Goal: Task Accomplishment & Management: Complete application form

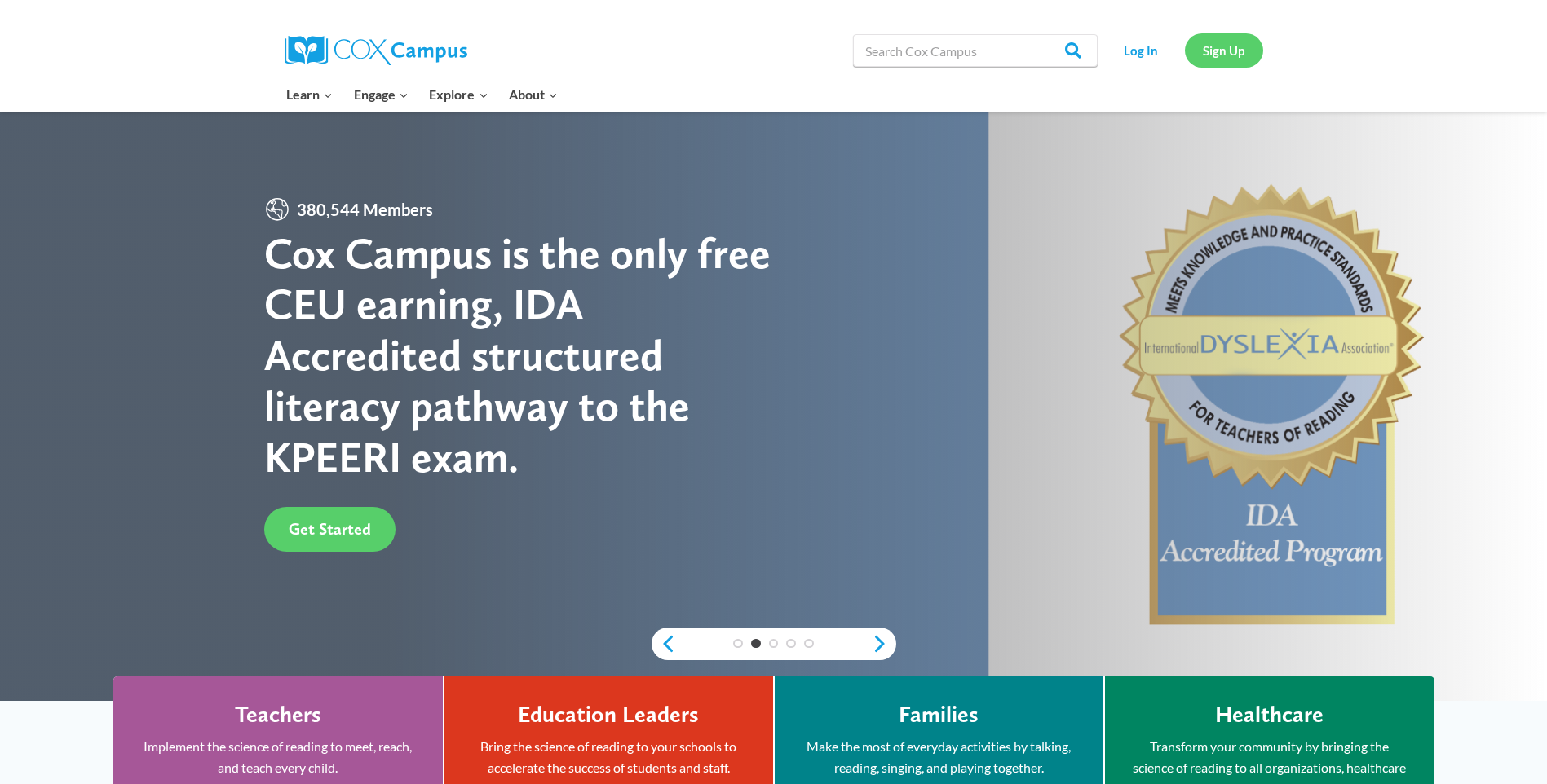
click at [1210, 50] on link "Sign Up" at bounding box center [1224, 51] width 79 height 34
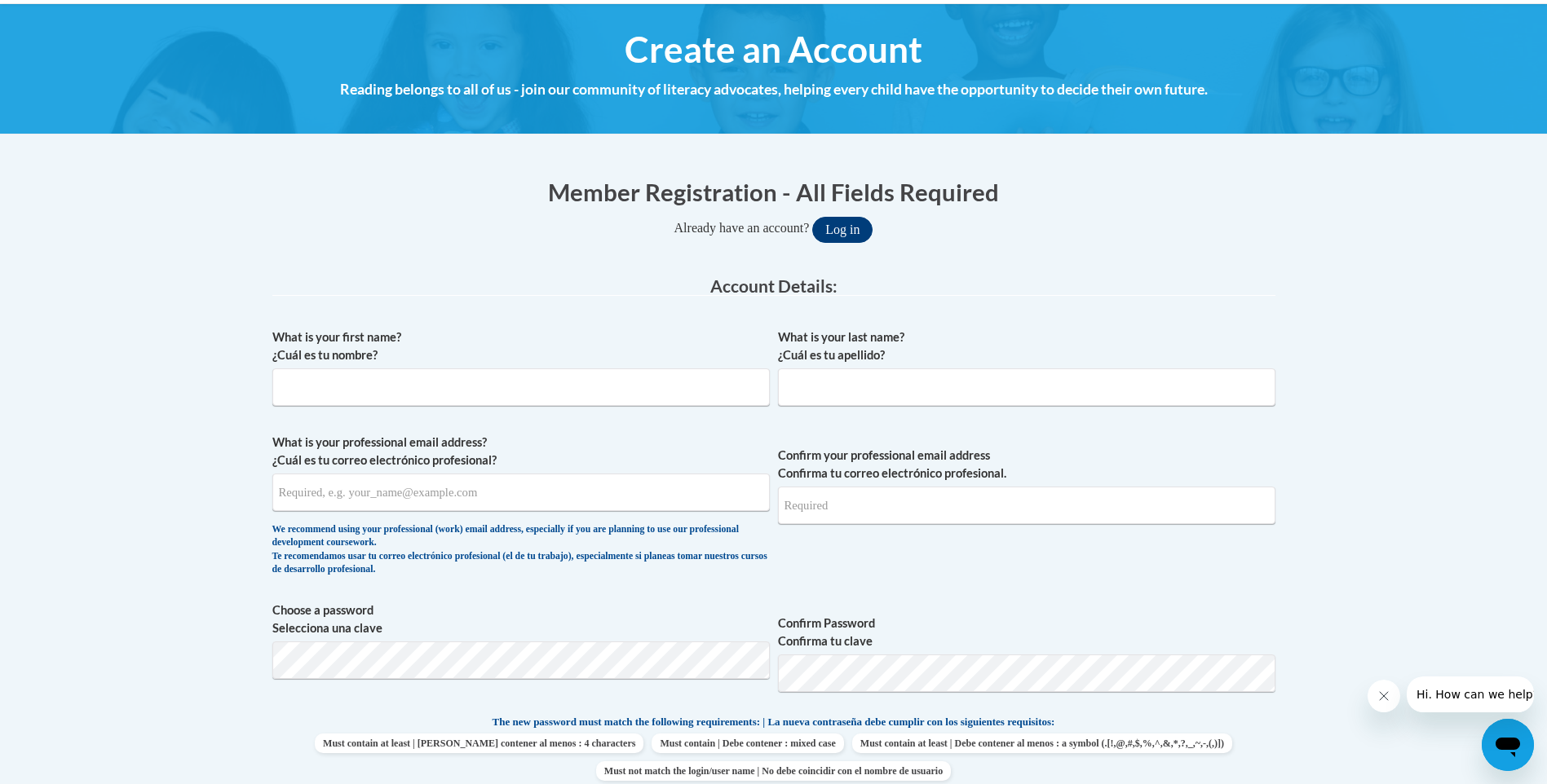
scroll to position [245, 0]
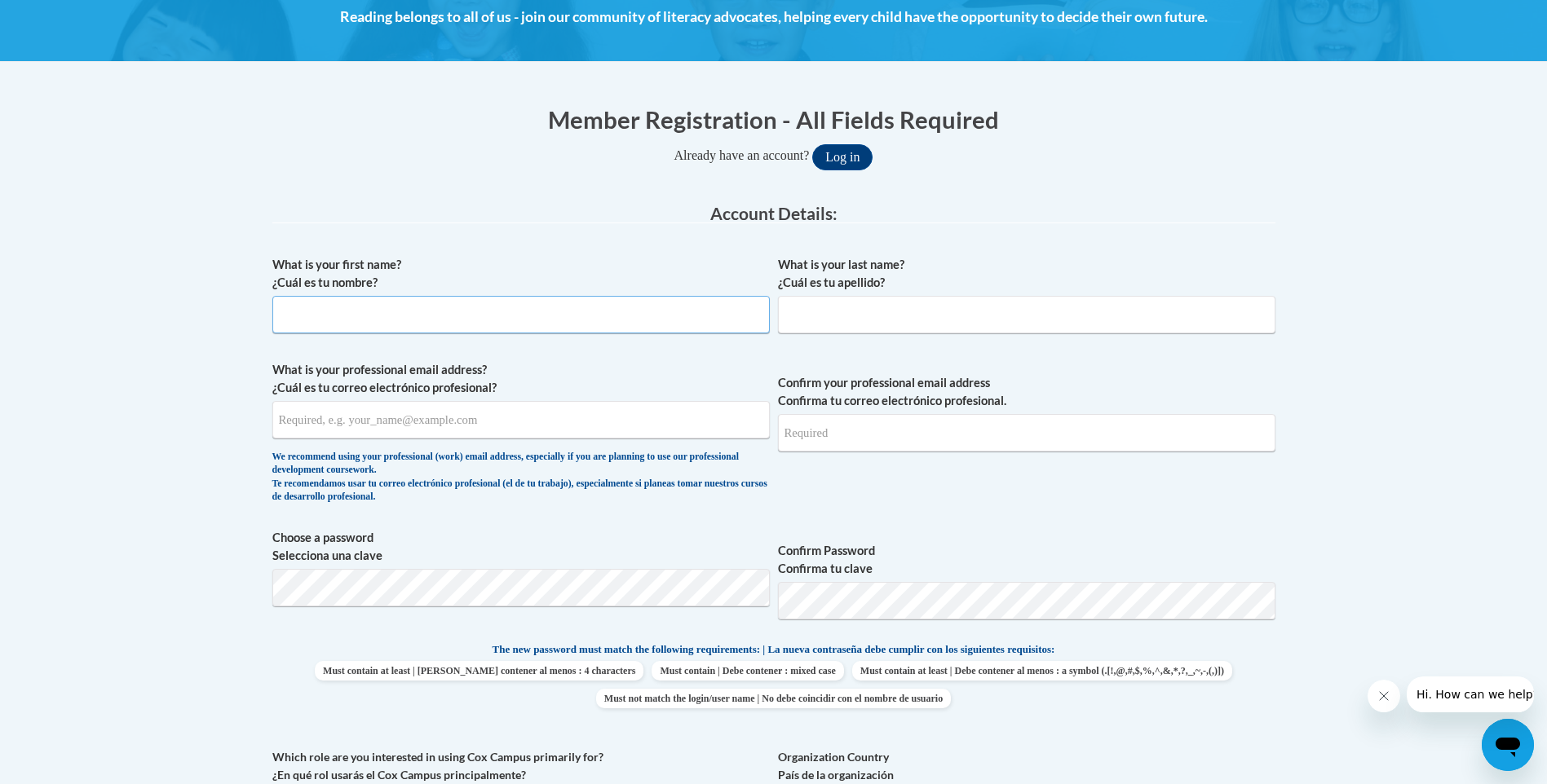
click at [589, 314] on input "What is your first name? ¿Cuál es tu nombre?" at bounding box center [520, 314] width 497 height 37
type input "Jada"
click at [838, 319] on input "What is your last name? ¿Cuál es tu apellido?" at bounding box center [1026, 314] width 497 height 37
type input "Smith"
click at [351, 430] on input "What is your professional email address? ¿Cuál es tu correo electrónico profesi…" at bounding box center [520, 419] width 497 height 37
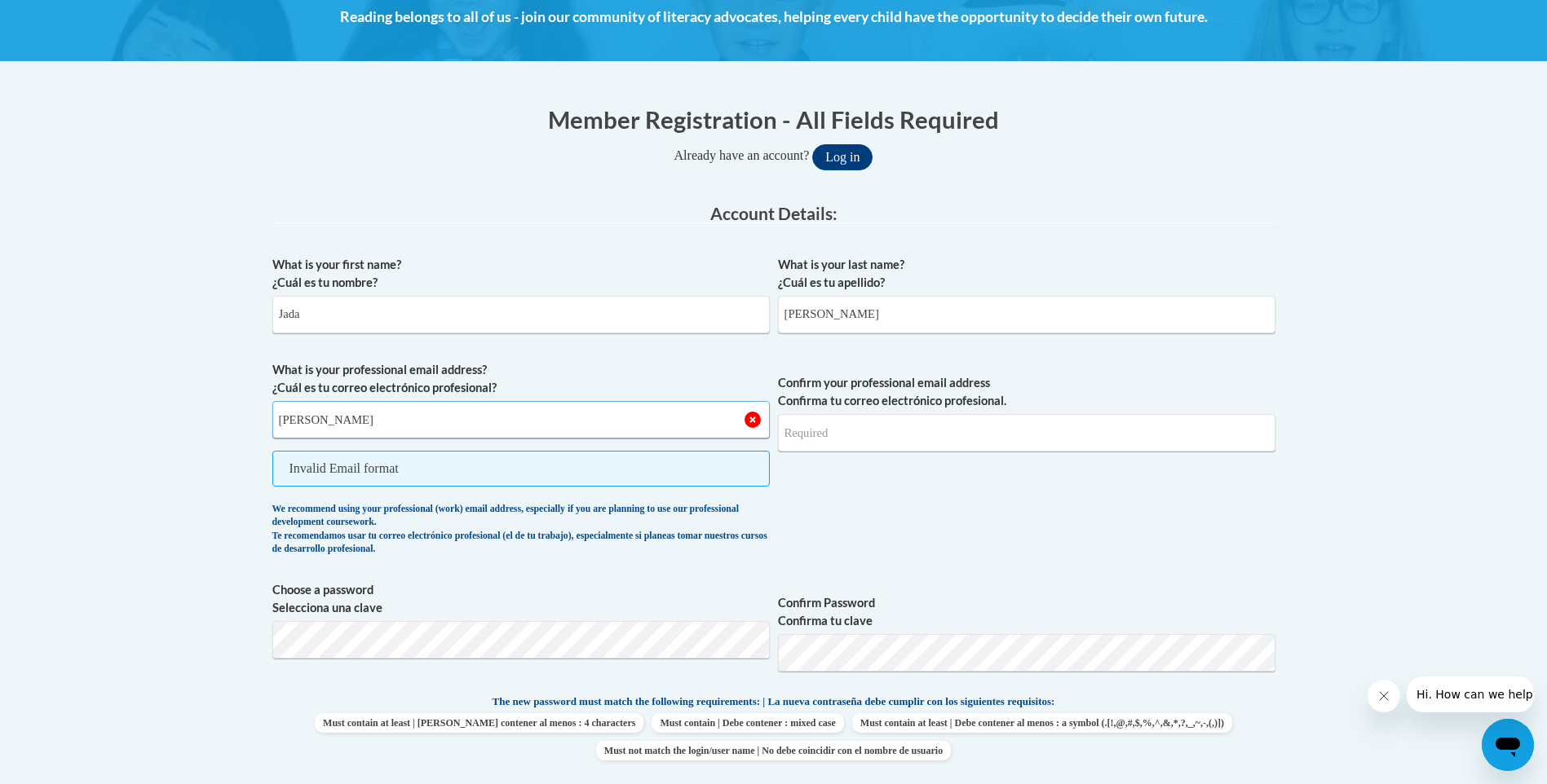
type input "J.Smith@thefrazercenter.org"
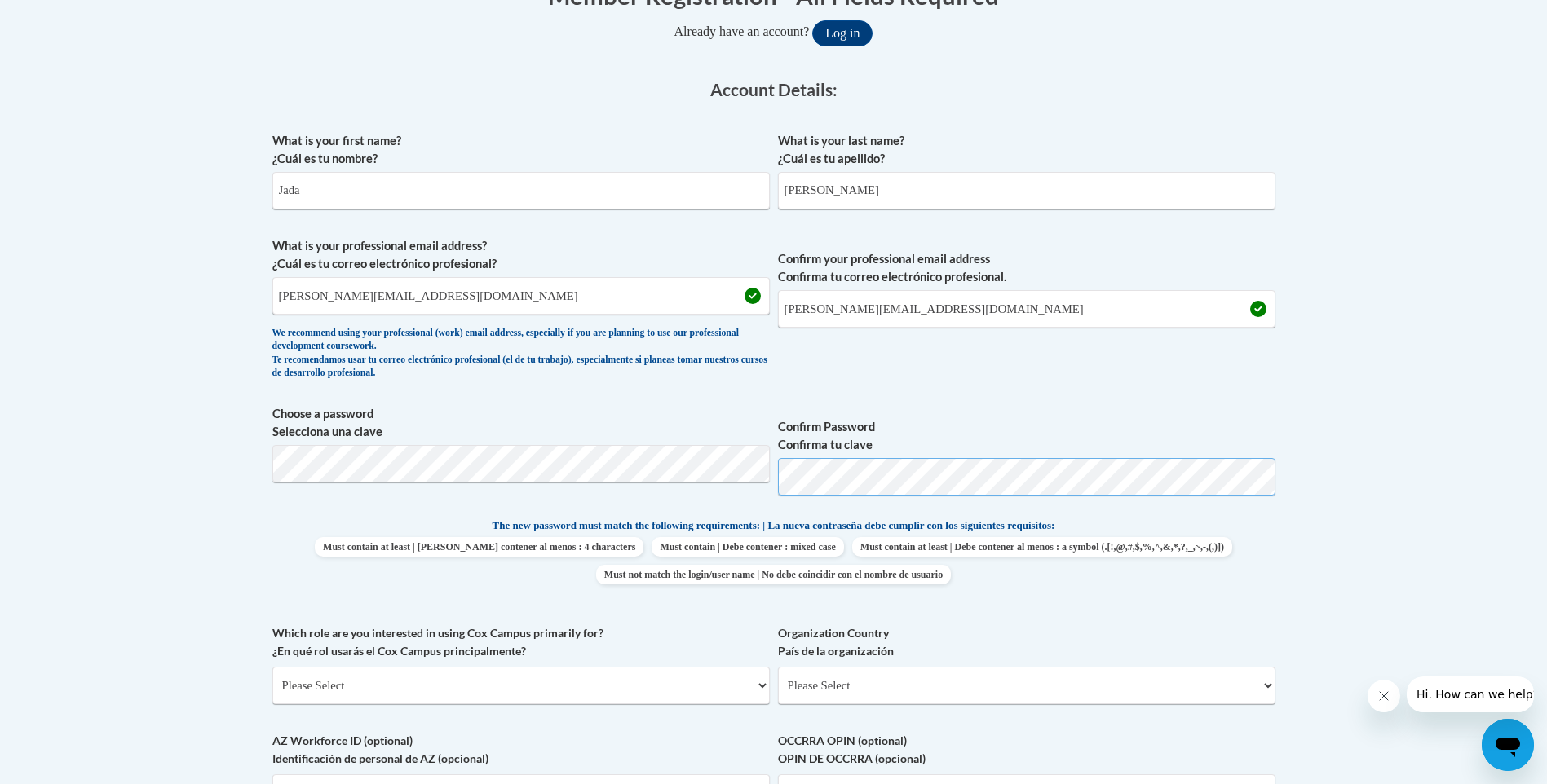
scroll to position [408, 0]
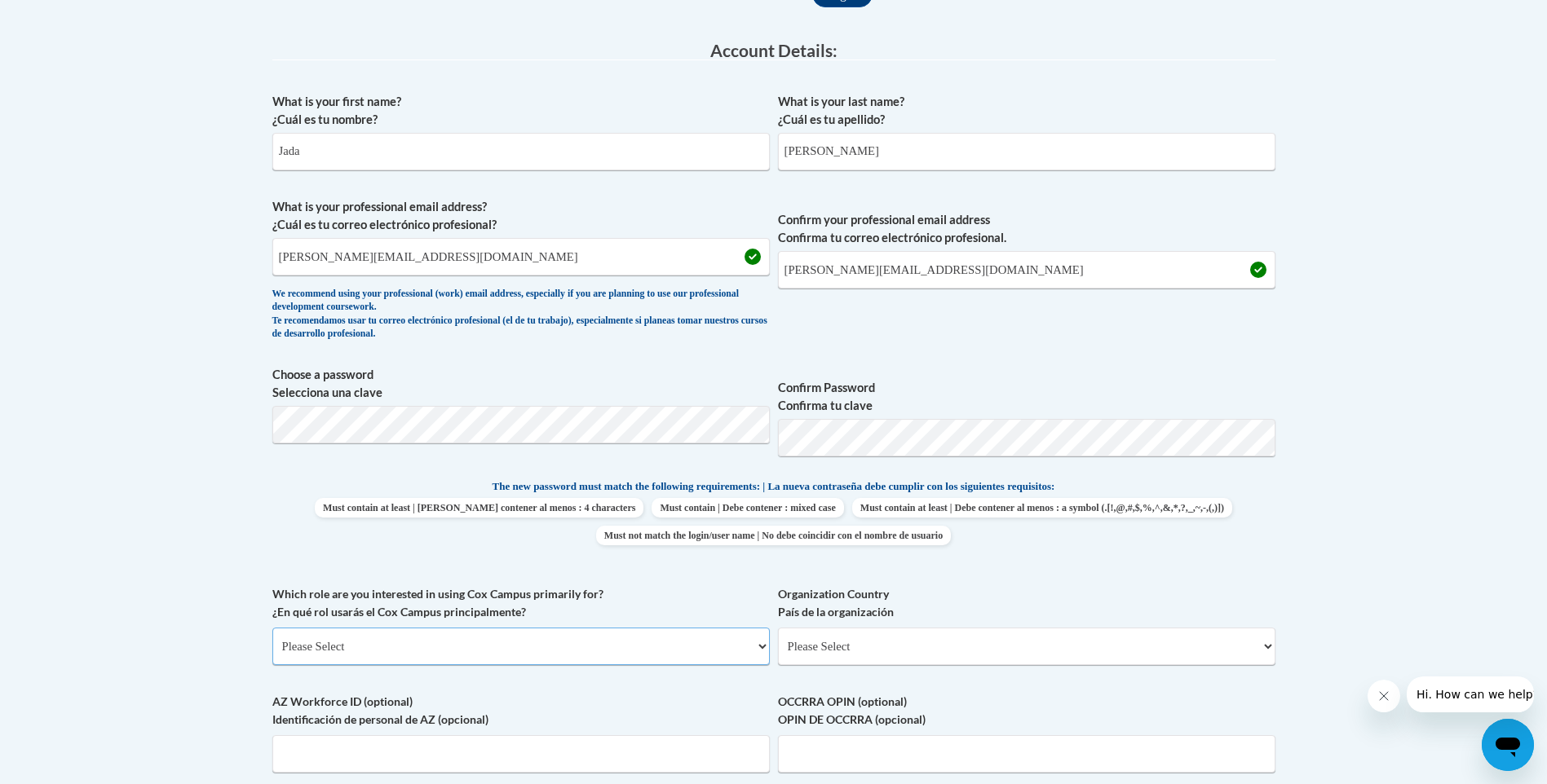
click at [724, 651] on select "Please Select College/University | Colegio/Universidad Community/Nonprofit Part…" at bounding box center [520, 646] width 497 height 37
click at [188, 575] on body "This site uses cookies to help improve your learning experience. By continuing …" at bounding box center [774, 587] width 1547 height 1989
click at [649, 649] on select "Please Select College/University | Colegio/Universidad Community/Nonprofit Part…" at bounding box center [520, 646] width 497 height 37
select select "fbf2d438-af2f-41f8-98f1-81c410e29de3"
click at [272, 627] on select "Please Select College/University | Colegio/Universidad Community/Nonprofit Part…" at bounding box center [520, 646] width 497 height 37
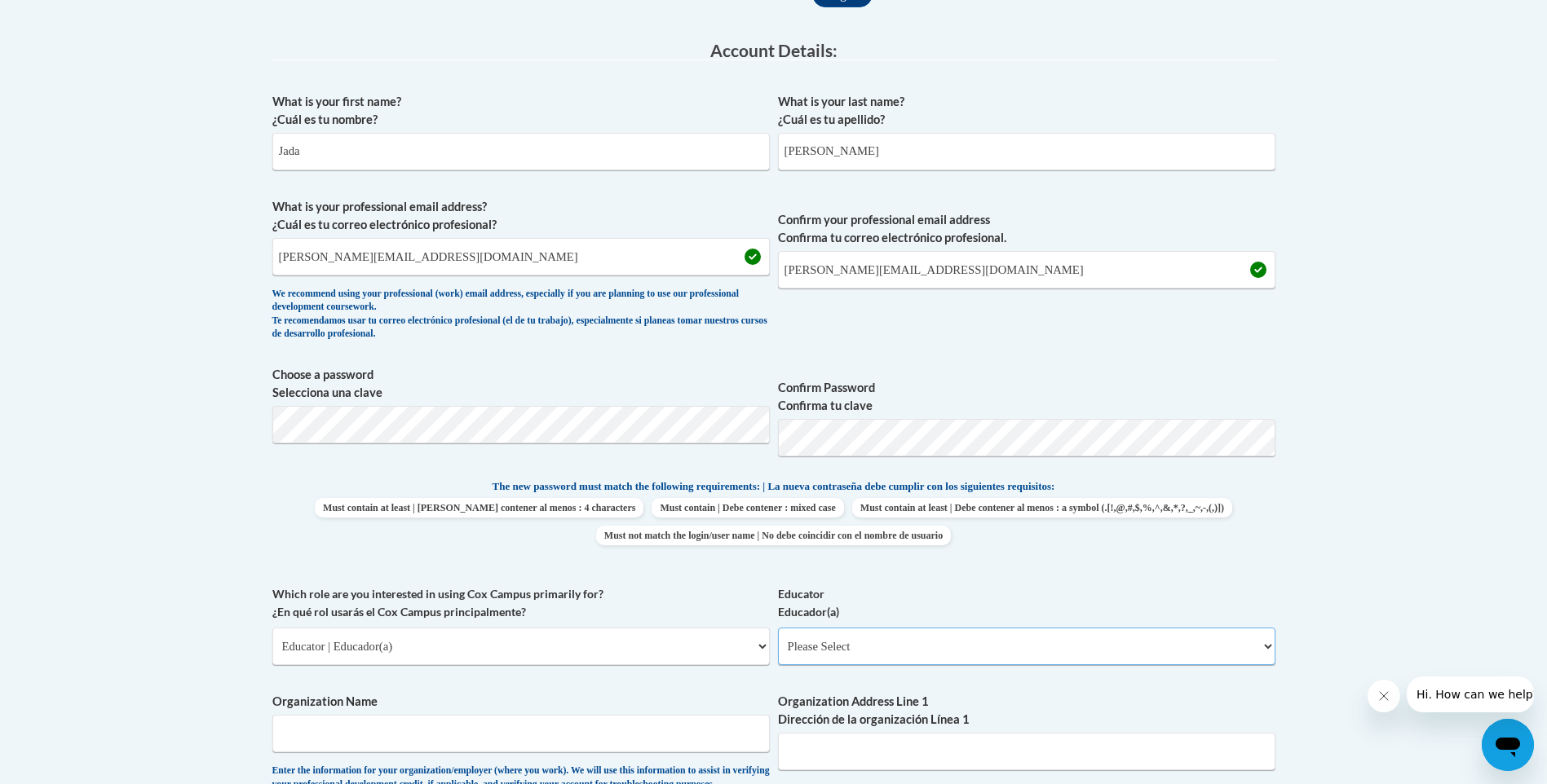
click at [830, 657] on select "Please Select Early Learning/Daycare Teacher/Family Home Care Provider | Maestr…" at bounding box center [1026, 646] width 497 height 37
select select "5e2af403-4f2c-4e49-a02f-103e55d7b75b"
click at [778, 627] on select "Please Select Early Learning/Daycare Teacher/Family Home Care Provider | Maestr…" at bounding box center [1026, 646] width 497 height 37
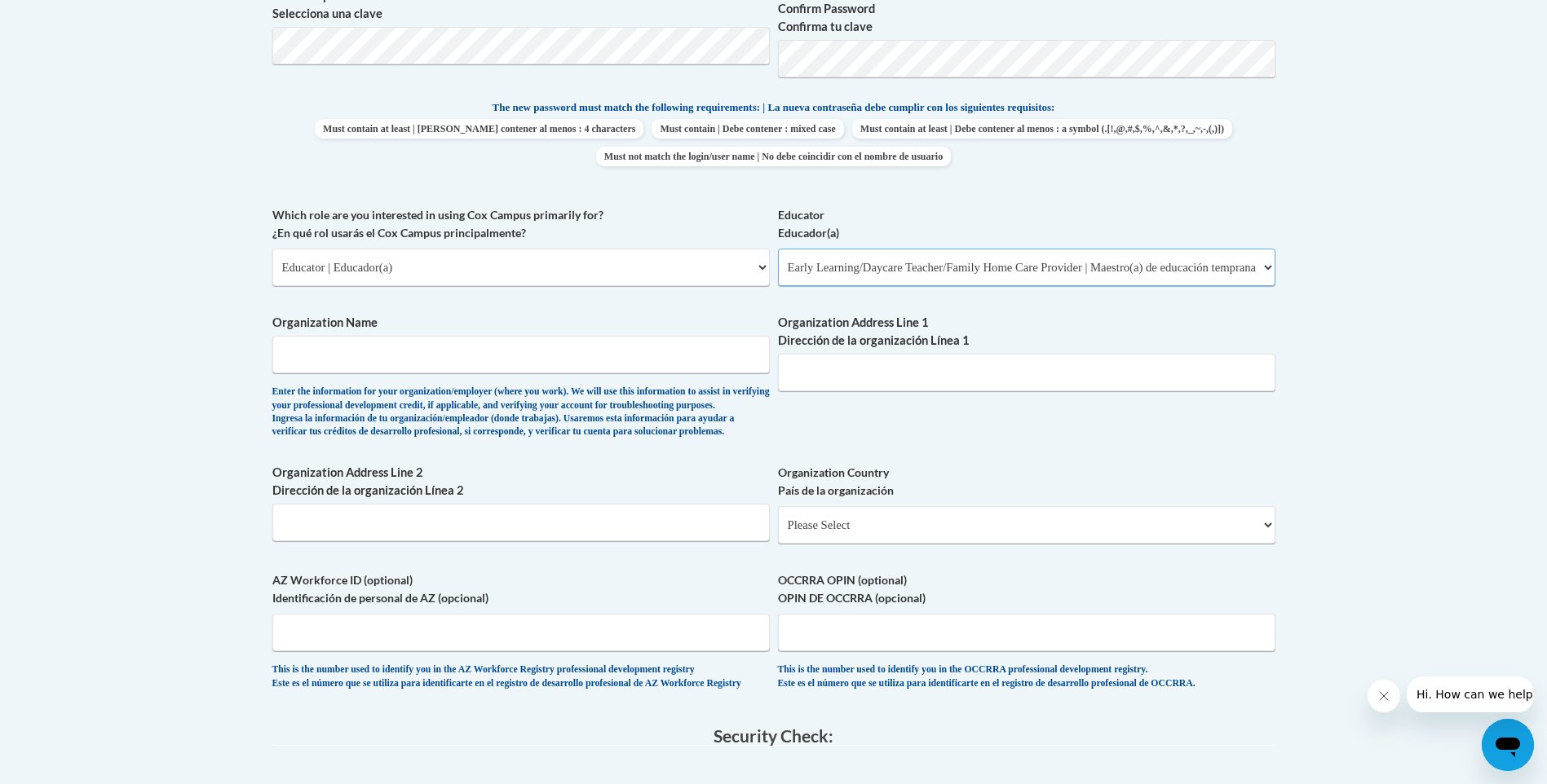
scroll to position [814, 0]
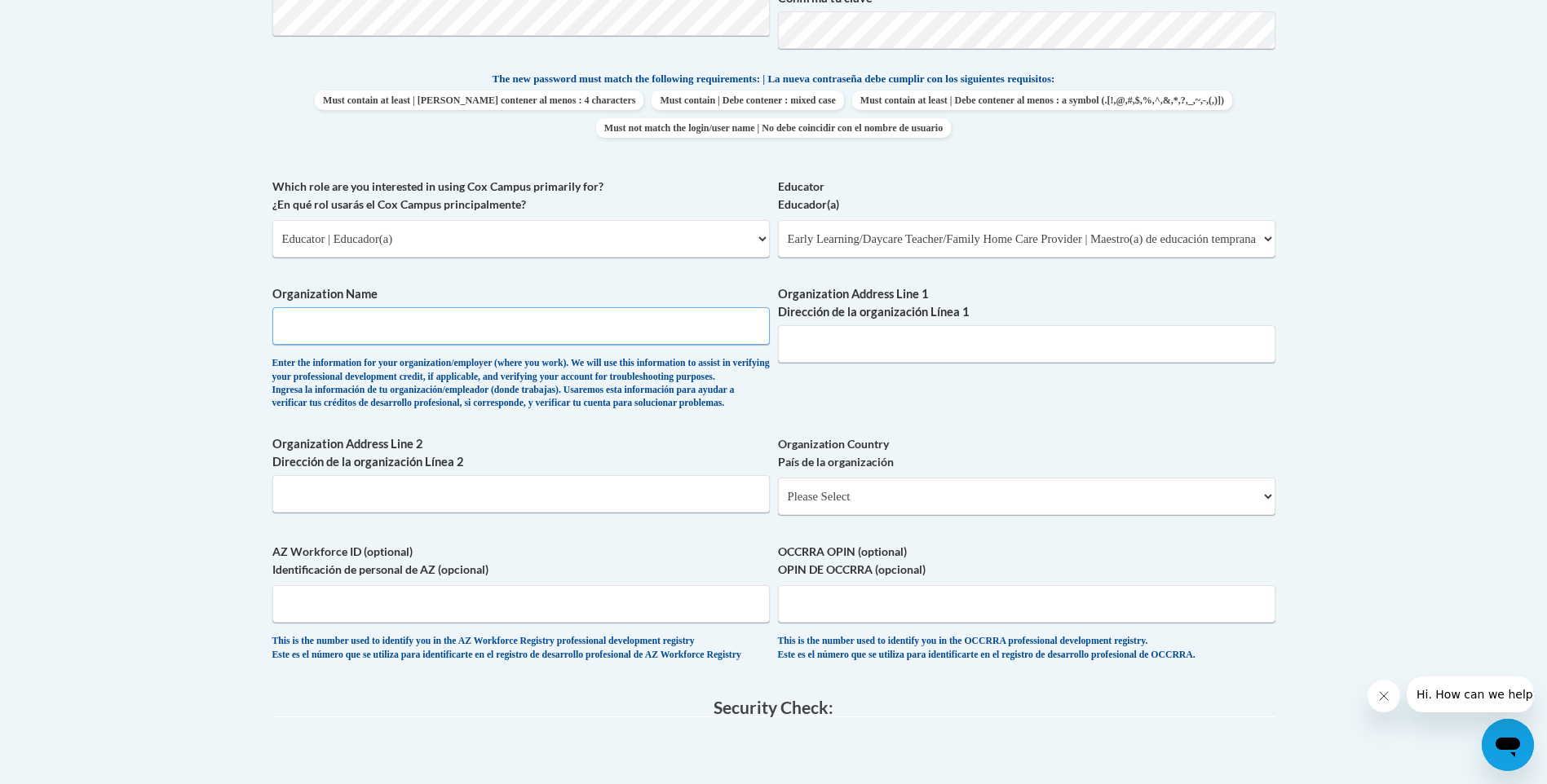
click at [508, 332] on input "Organization Name" at bounding box center [520, 326] width 497 height 37
type input "Frazer Center"
click at [464, 512] on input "Organization Address Line 2 Dirección de la organización Línea 2" at bounding box center [520, 494] width 497 height 37
click at [854, 351] on input "Organization Address Line 1 Dirección de la organización Línea 1" at bounding box center [1026, 343] width 497 height 37
type input "1815 S Ponce De Leon Ave"
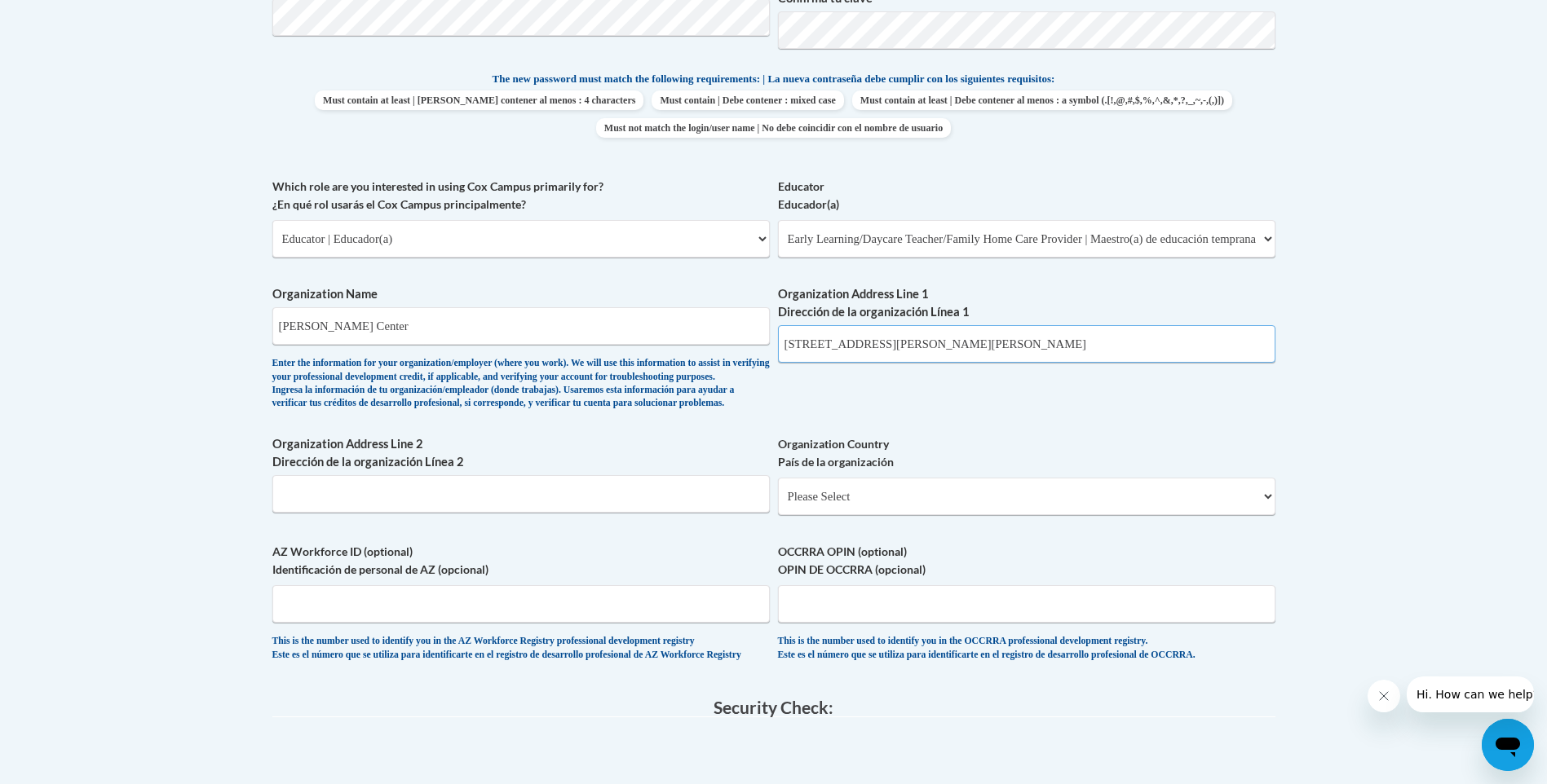
scroll to position [896, 0]
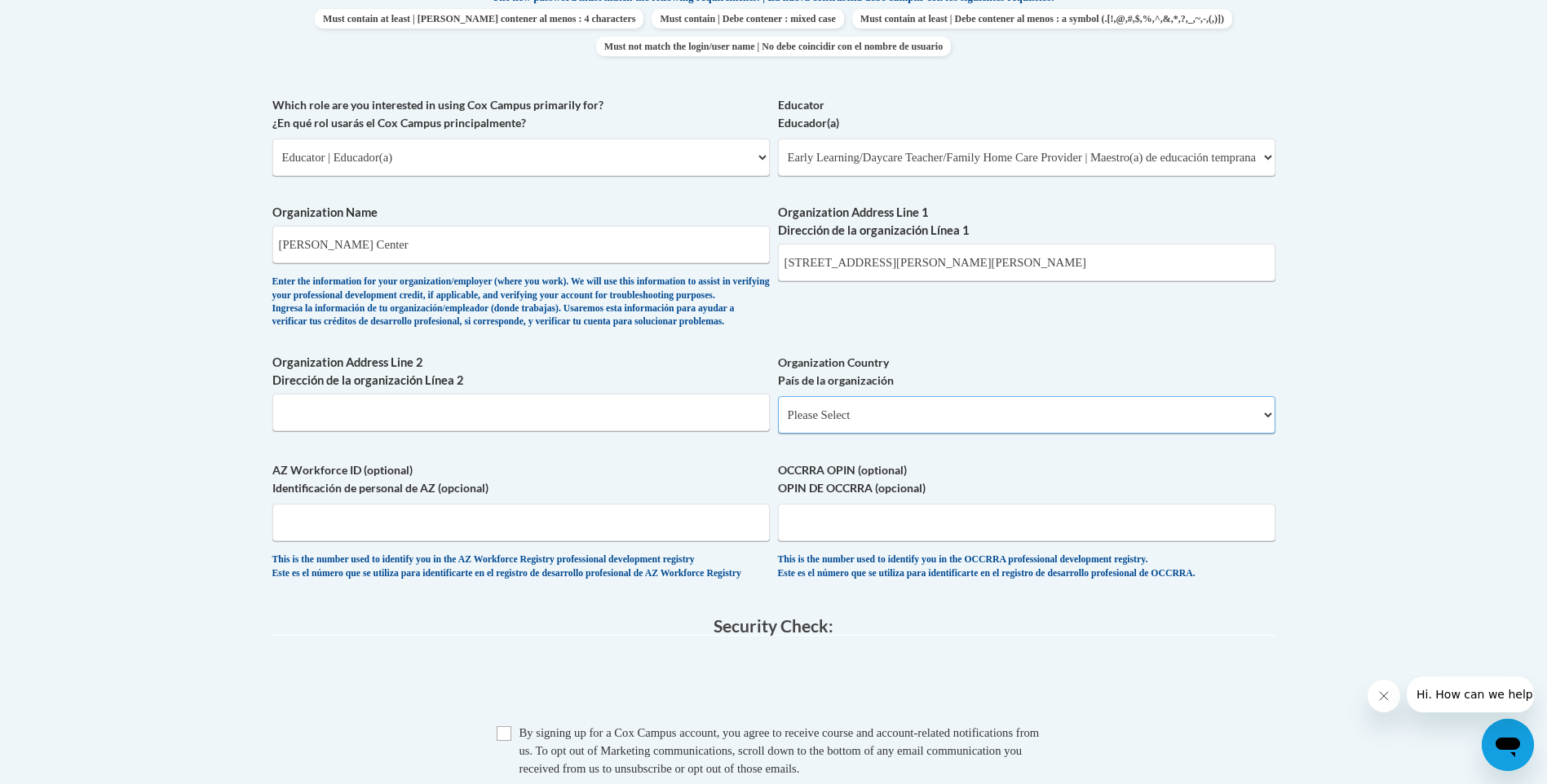
click at [889, 434] on select "Please Select United States | Estados Unidos Outside of the United States | Fue…" at bounding box center [1026, 414] width 497 height 37
select select "ad49bcad-a171-4b2e-b99c-48b446064914"
click at [778, 422] on select "Please Select United States | Estados Unidos Outside of the United States | Fue…" at bounding box center [1026, 414] width 497 height 37
select select
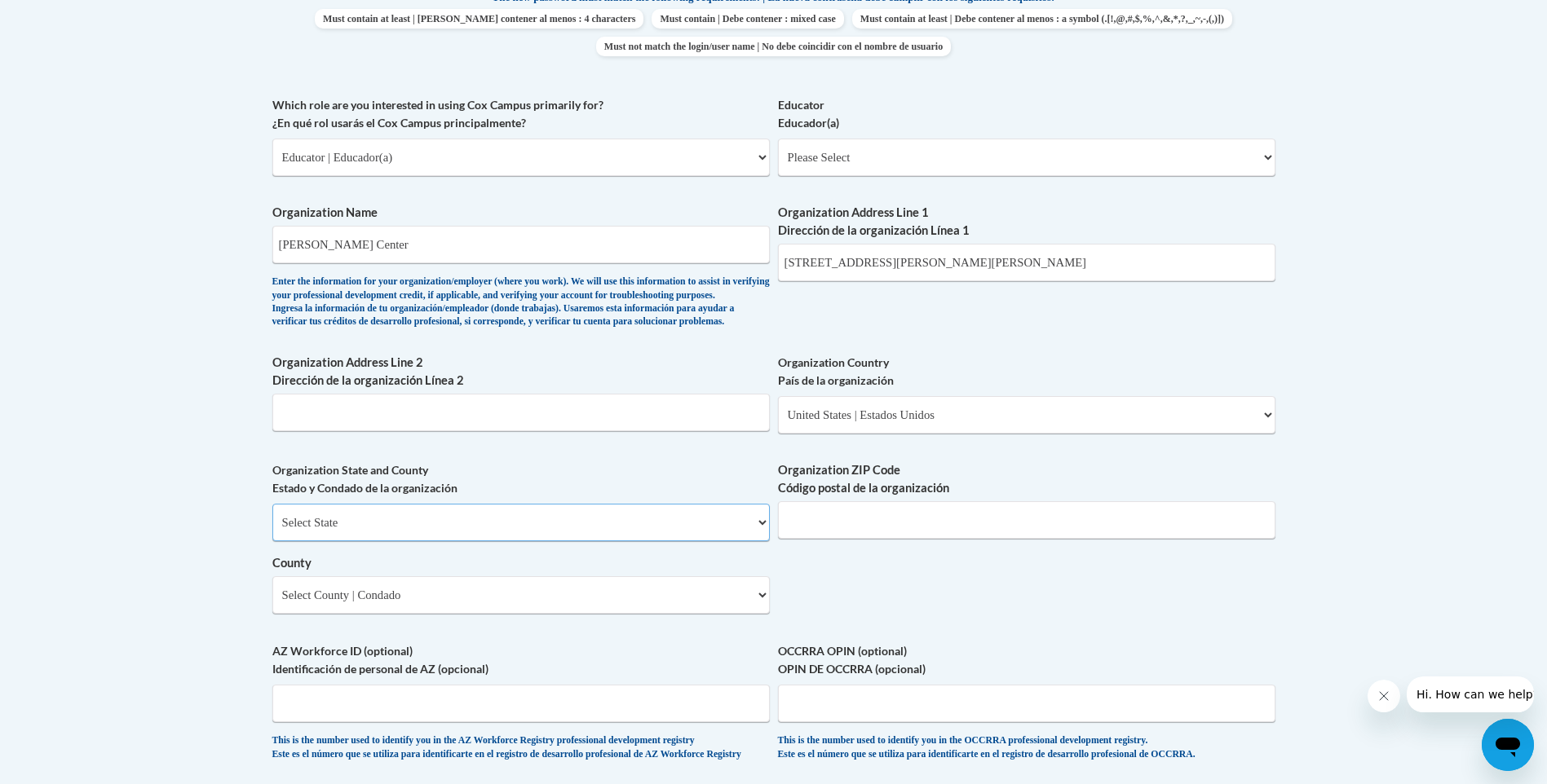
click at [693, 541] on select "Select State Alabama Alaska Arizona Arkansas California Colorado Connecticut De…" at bounding box center [520, 522] width 497 height 37
select select "Georgia"
click at [272, 531] on select "Select State Alabama Alaska Arizona Arkansas California Colorado Connecticut De…" at bounding box center [520, 522] width 497 height 37
click at [523, 614] on select "Select County Appling Atkinson Bacon Baker Baldwin Banks Barrow Bartow Ben Hill…" at bounding box center [520, 595] width 497 height 37
select select "DeKalb"
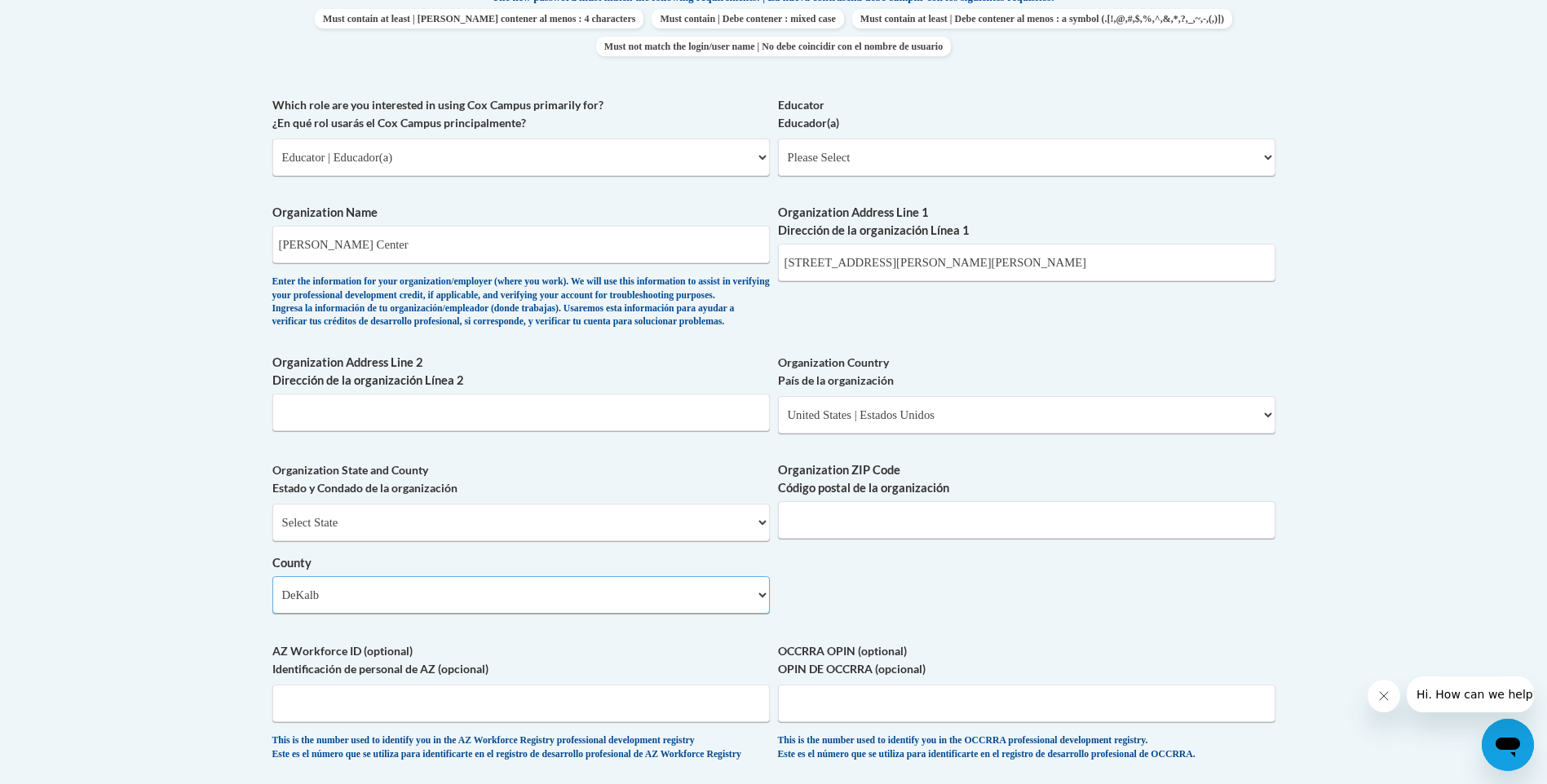
click at [272, 603] on select "Select County Appling Atkinson Bacon Baker Baldwin Banks Barrow Bartow Ben Hill…" at bounding box center [520, 595] width 497 height 37
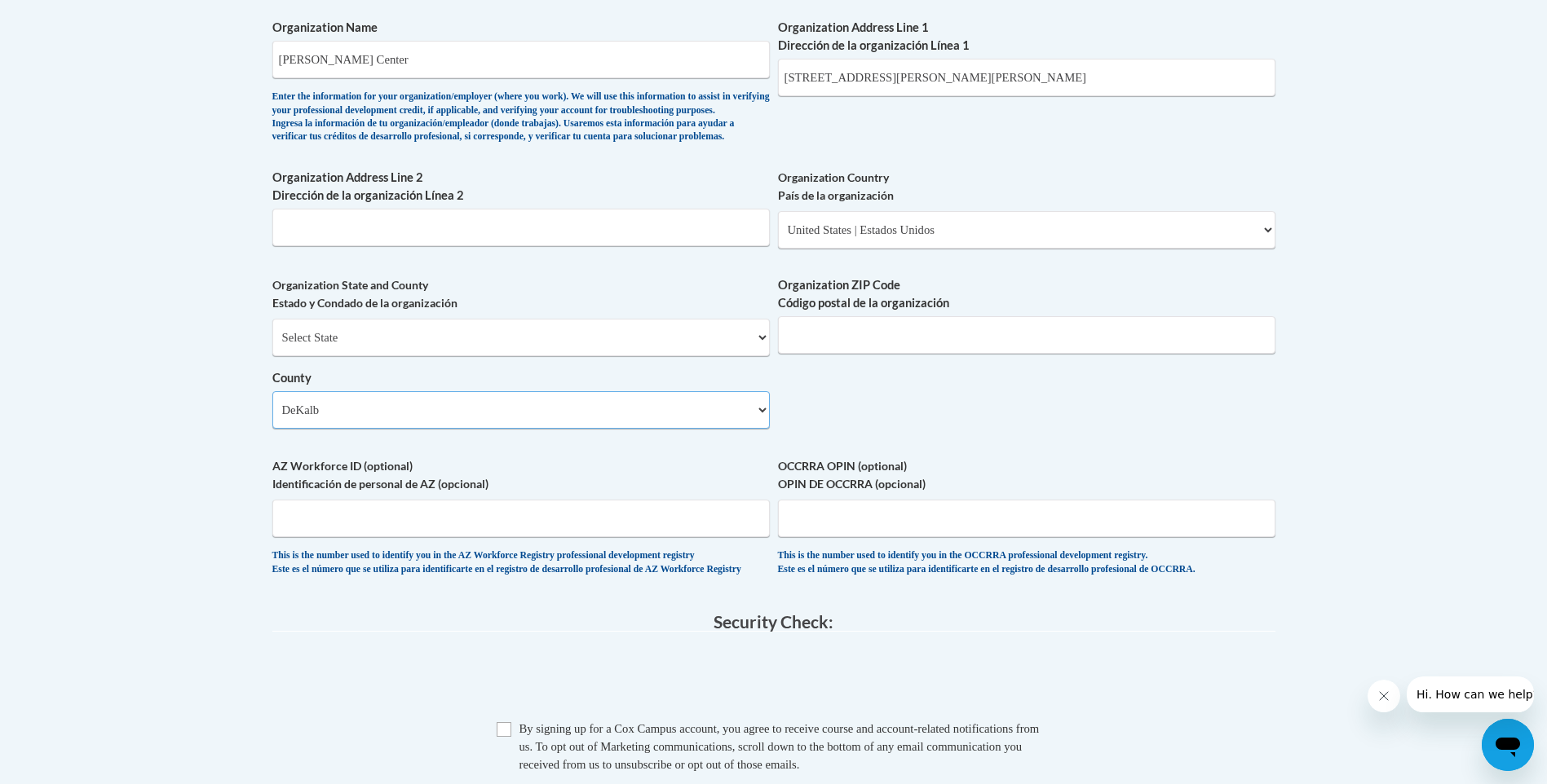
scroll to position [1141, 0]
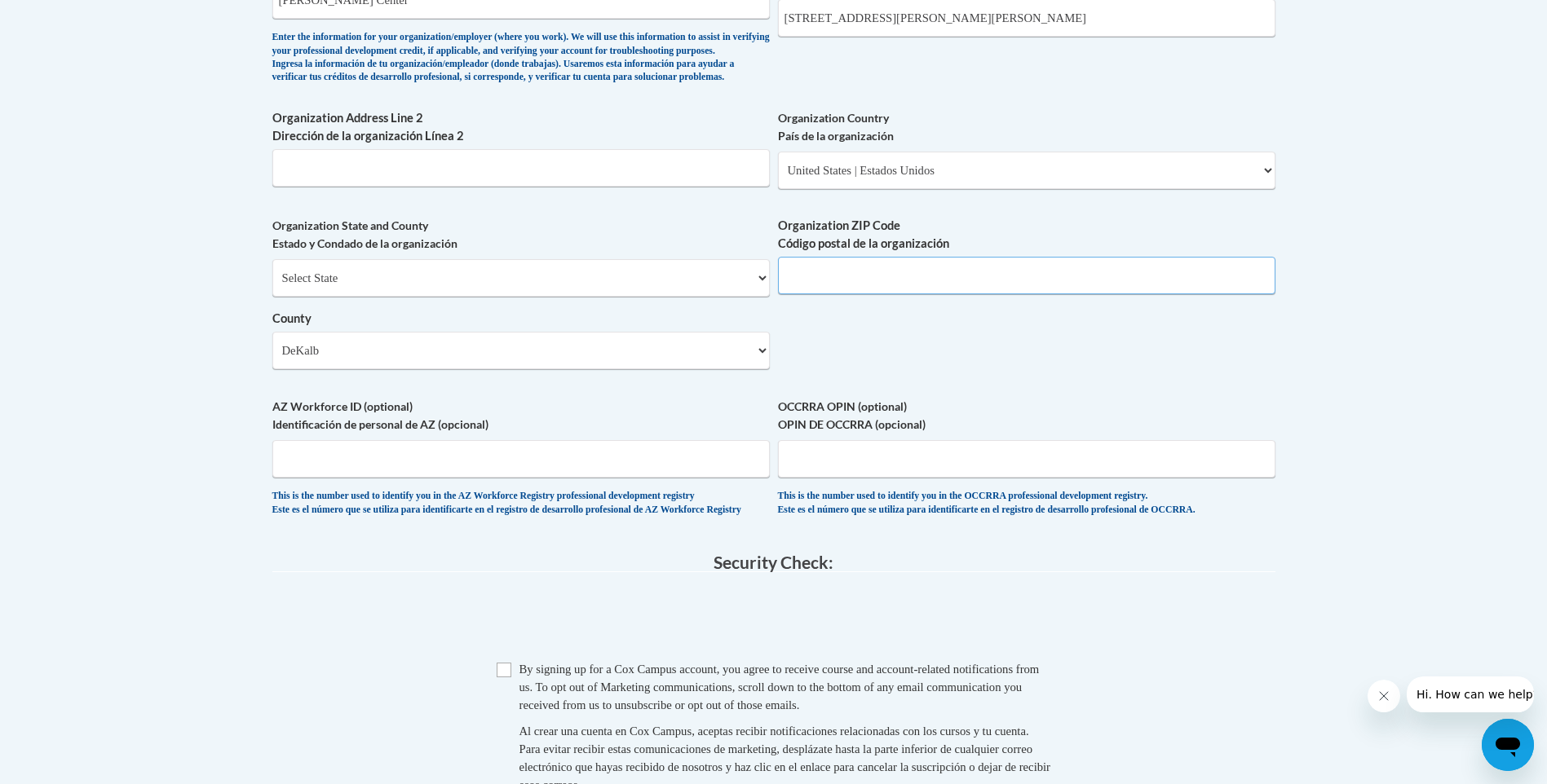
click at [856, 295] on input "Organization ZIP Code Código postal de la organización" at bounding box center [1026, 275] width 497 height 37
type input "30307"
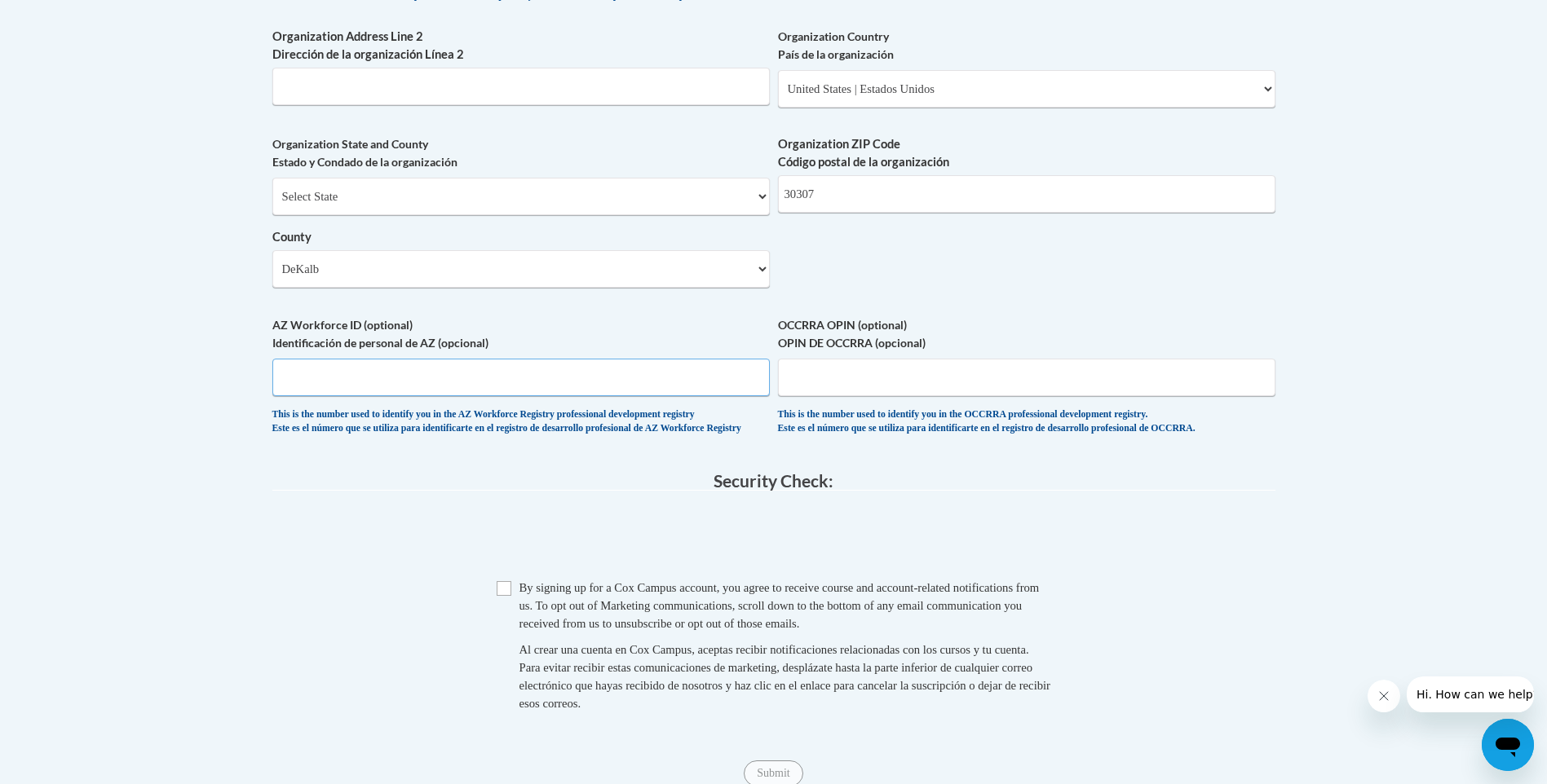
click at [537, 396] on input "AZ Workforce ID (optional) Identificación de personal de AZ (opcional)" at bounding box center [520, 377] width 497 height 37
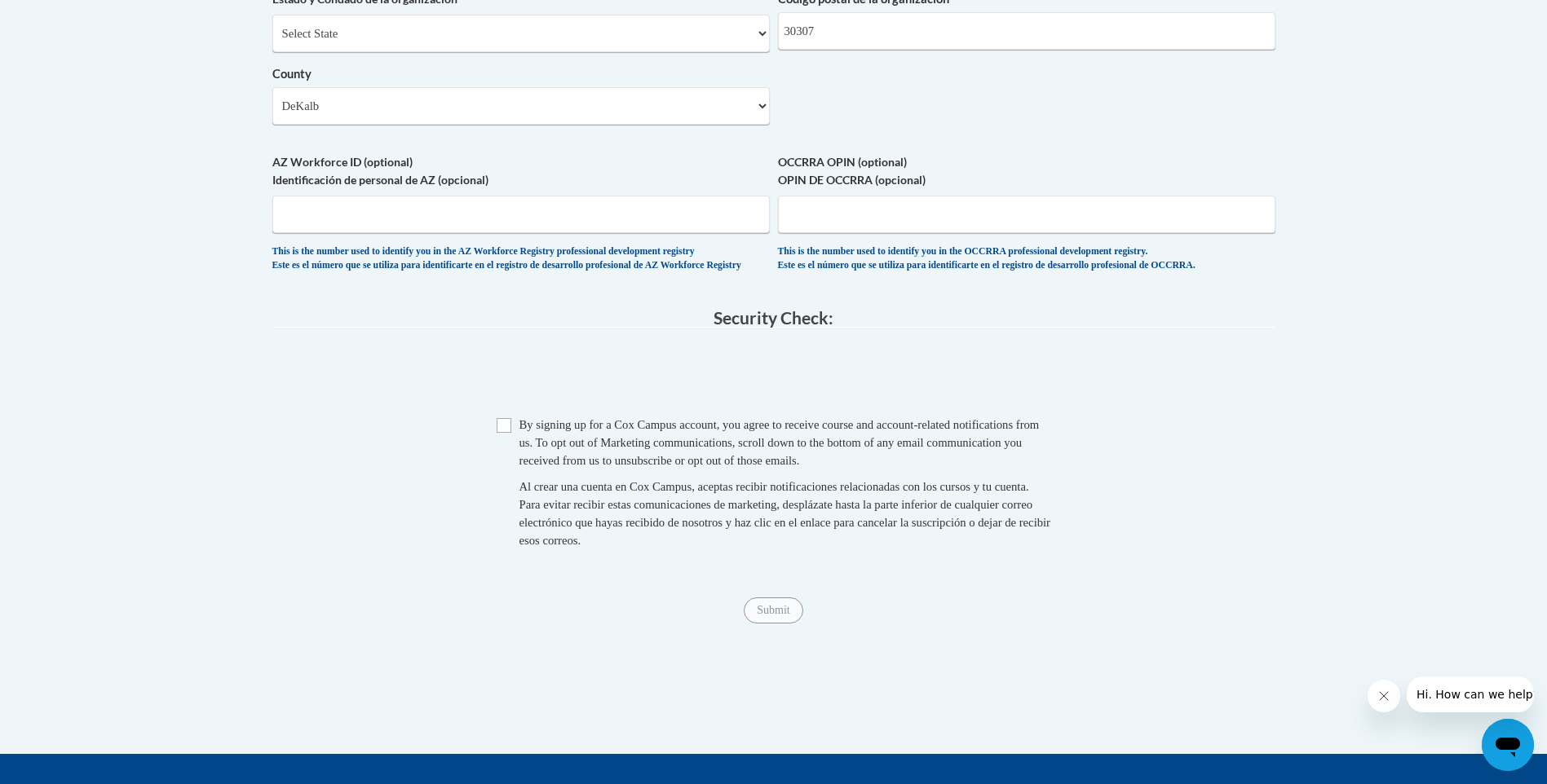
scroll to position [1467, 0]
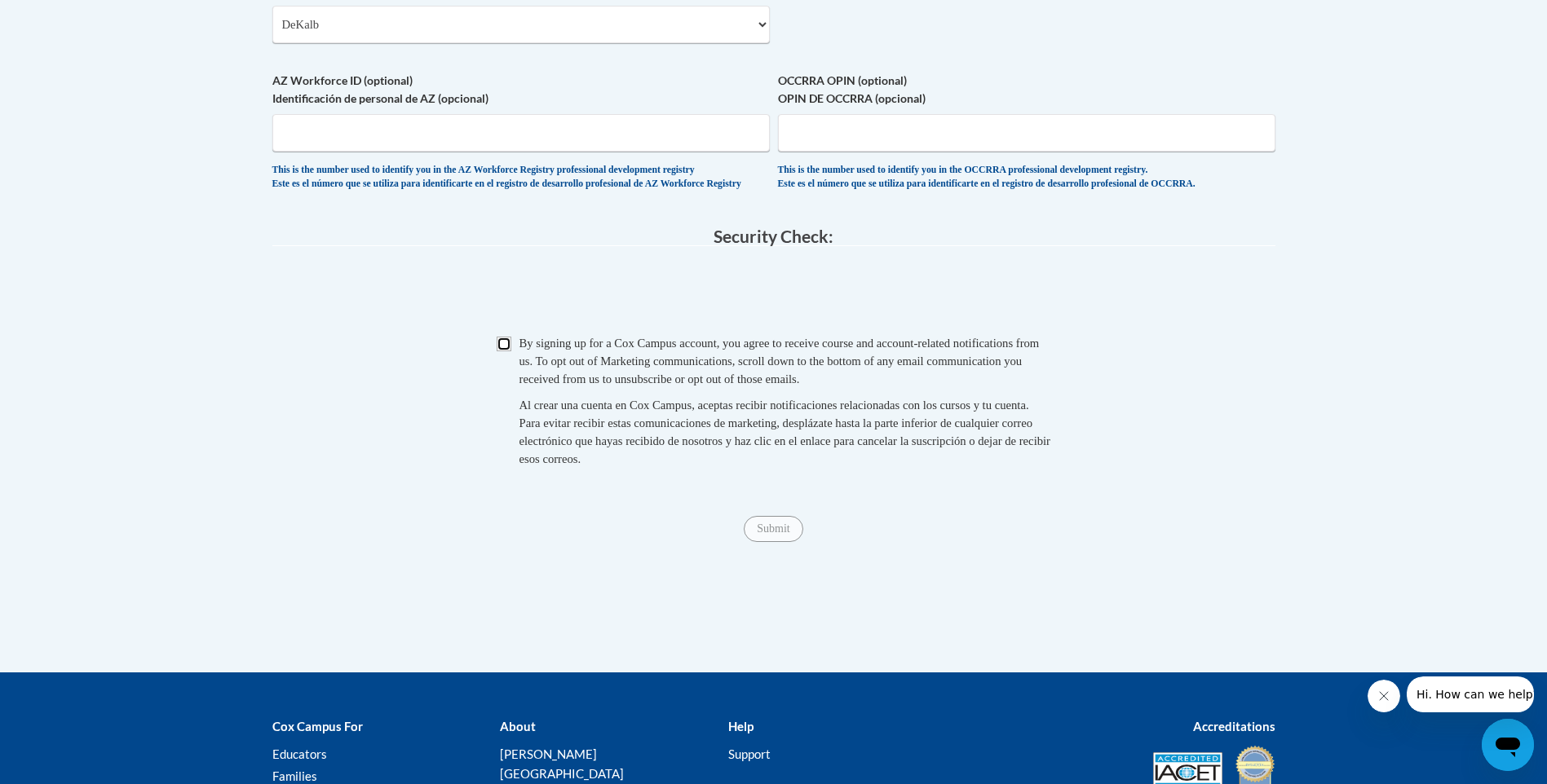
click at [508, 351] on input "Checkbox" at bounding box center [503, 343] width 14 height 14
checkbox input "true"
click at [779, 542] on input "Submit" at bounding box center [774, 528] width 59 height 26
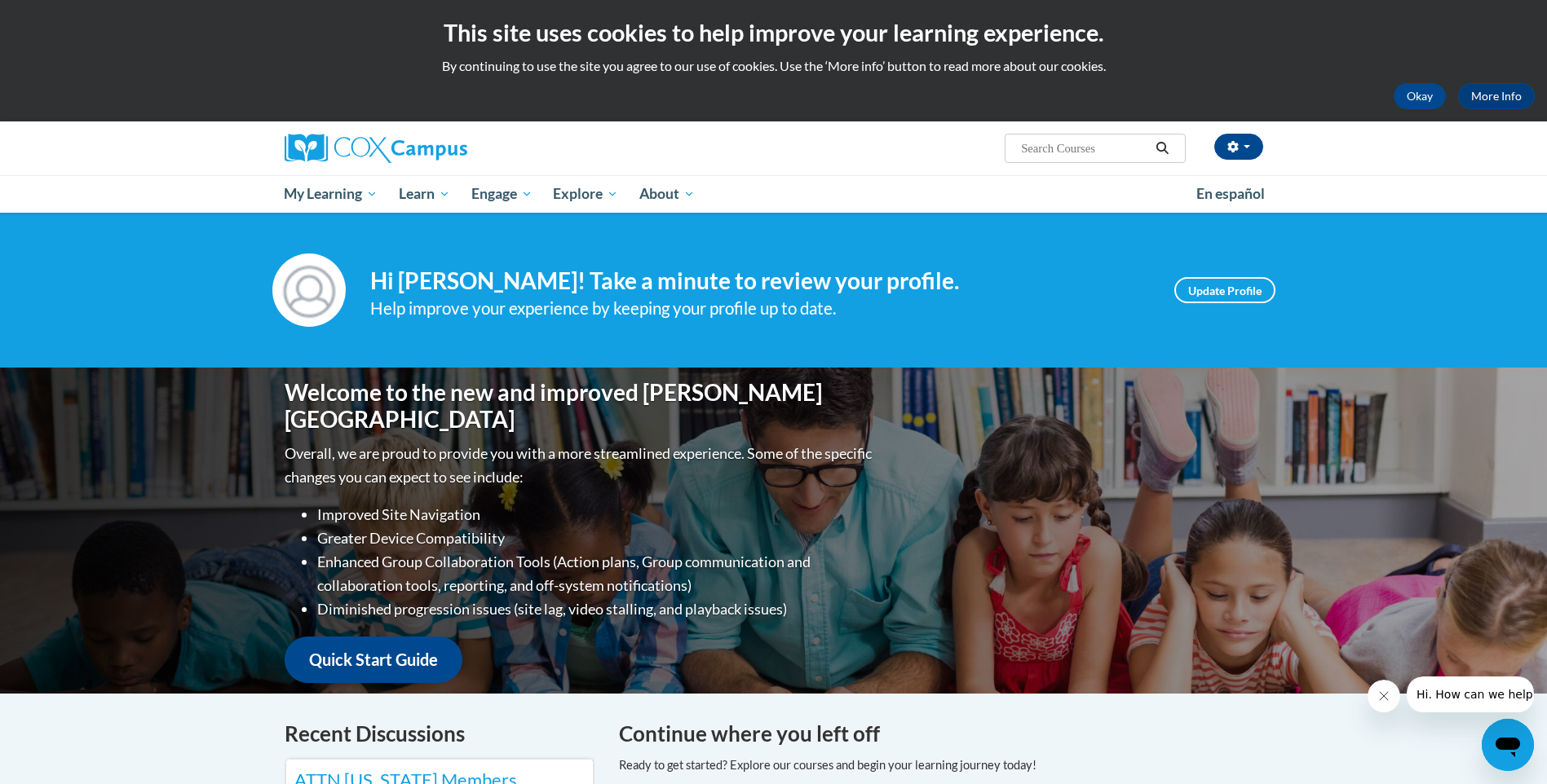
click at [774, 167] on div "[PERSON_NAME] (Eastern Daylight Time GMT-0400 ) My Profile Inbox My Transcripts…" at bounding box center [774, 149] width 1027 height 54
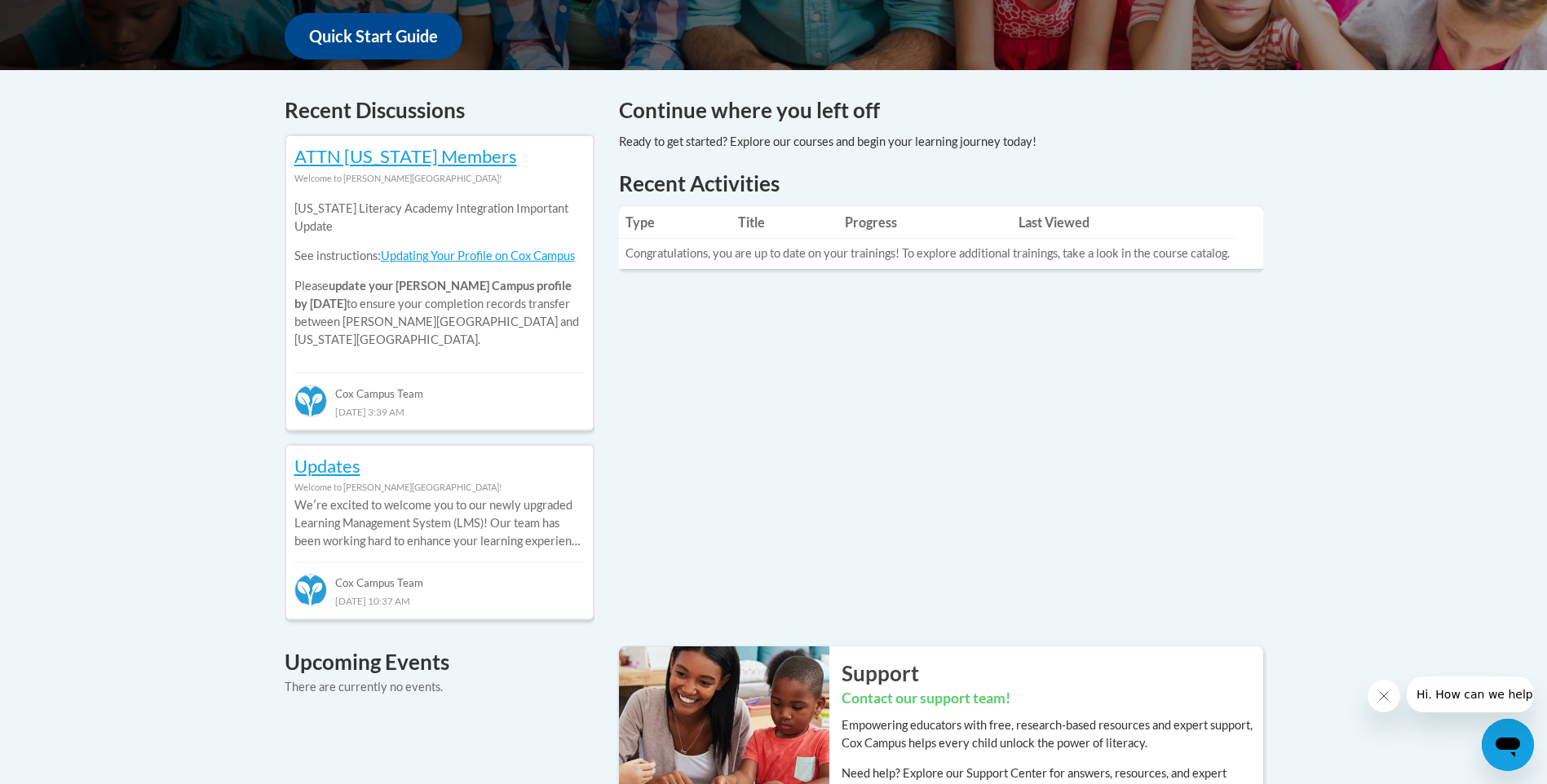
scroll to position [652, 0]
